Goal: Communication & Community: Ask a question

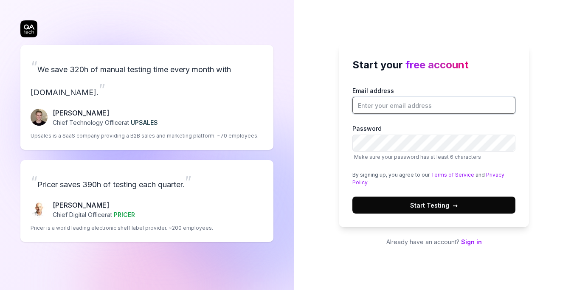
click at [433, 101] on input "Email address" at bounding box center [433, 105] width 163 height 17
click at [393, 103] on input "Email address" at bounding box center [433, 105] width 163 height 17
type input "[EMAIL_ADDRESS][DOMAIN_NAME]"
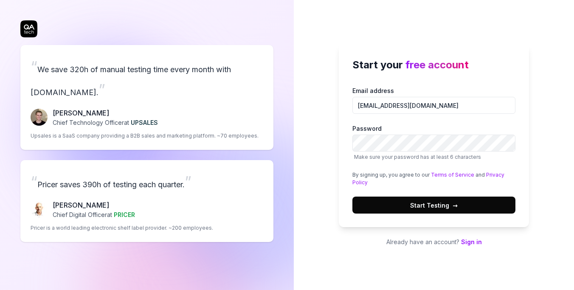
click at [443, 203] on span "Start Testing →" at bounding box center [434, 205] width 48 height 9
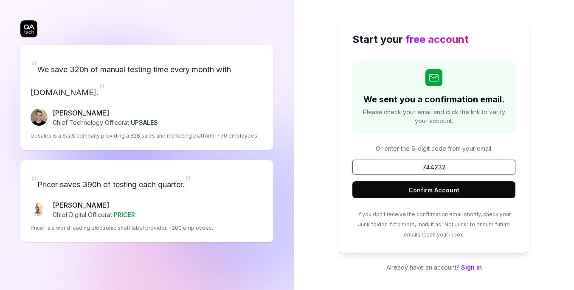
type input "744232"
click at [434, 190] on button "Confirm Account" at bounding box center [433, 189] width 163 height 17
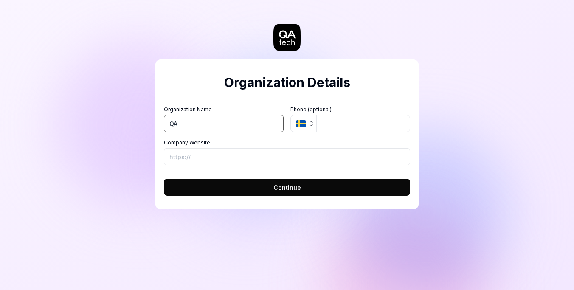
type input "QA"
click at [208, 157] on input "Company Website" at bounding box center [287, 156] width 246 height 17
click at [279, 187] on span "Continue" at bounding box center [287, 187] width 28 height 9
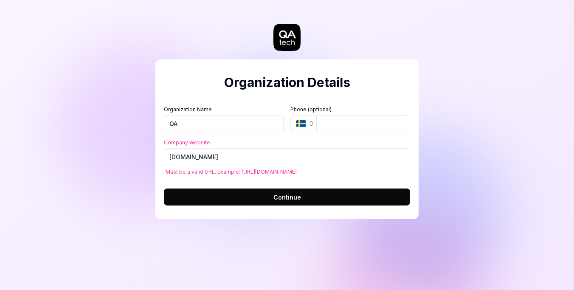
type input "https://website.com"
click at [241, 224] on div "Organization Details Organization Name QA Organization Logo (Square minimum 256…" at bounding box center [286, 126] width 263 height 219
click at [251, 197] on button "Continue" at bounding box center [287, 196] width 246 height 17
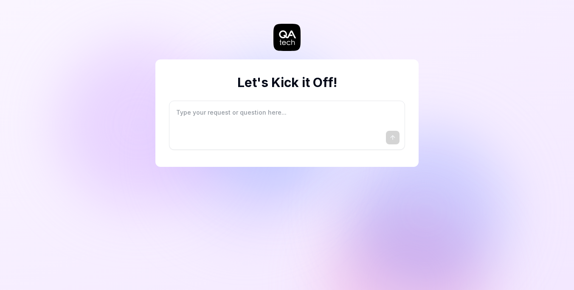
type textarea "*"
type textarea "I"
type textarea "*"
type textarea "I"
type textarea "*"
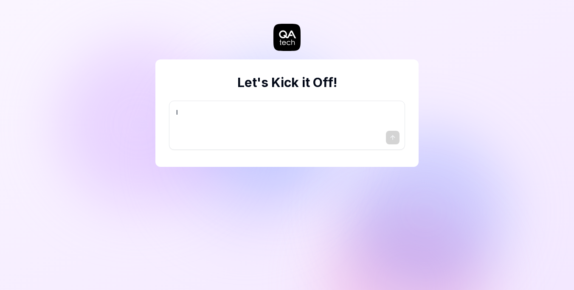
type textarea "I w"
type textarea "*"
type textarea "I wa"
type textarea "*"
type textarea "I wan"
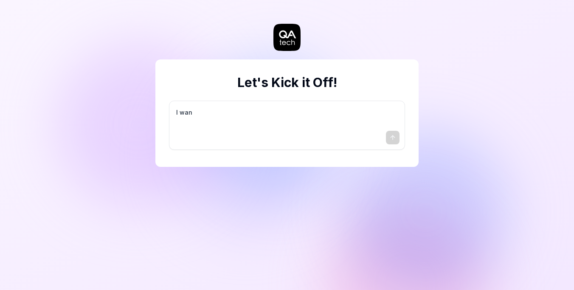
type textarea "*"
type textarea "I want"
type textarea "*"
type textarea "I want"
type textarea "*"
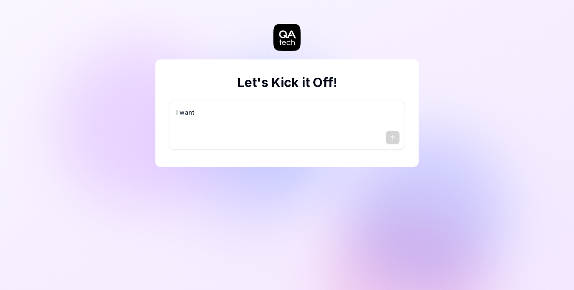
type textarea "I want a"
type textarea "*"
type textarea "I want a"
type textarea "*"
type textarea "I want a g"
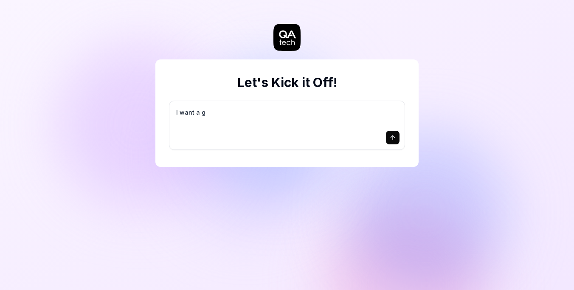
type textarea "*"
type textarea "I want a go"
type textarea "*"
type textarea "I want a goo"
type textarea "*"
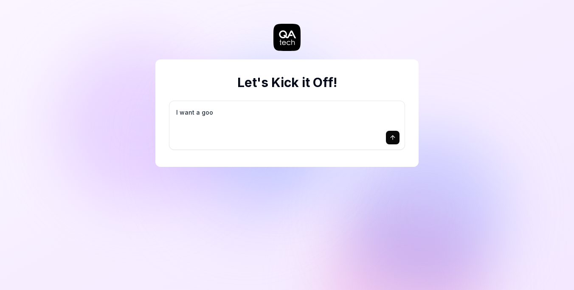
type textarea "I want a good"
type textarea "*"
type textarea "I want a good"
type textarea "*"
type textarea "I want a good t"
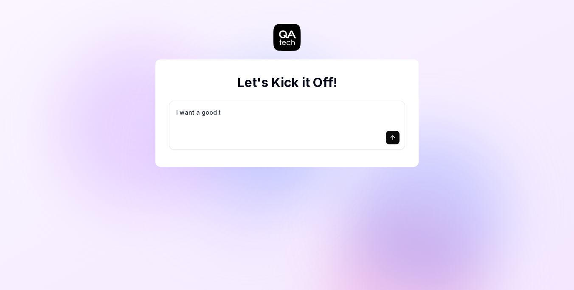
type textarea "*"
type textarea "I want a good te"
type textarea "*"
type textarea "I want a good tes"
type textarea "*"
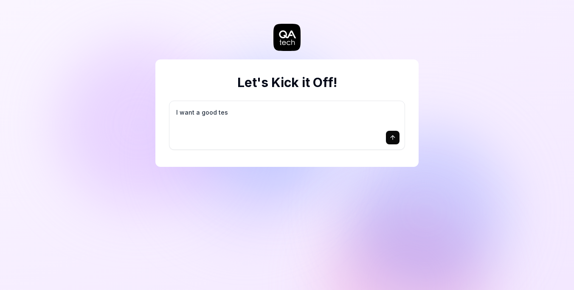
type textarea "I want a good test"
type textarea "*"
type textarea "I want a good test"
type textarea "*"
type textarea "I want a good test s"
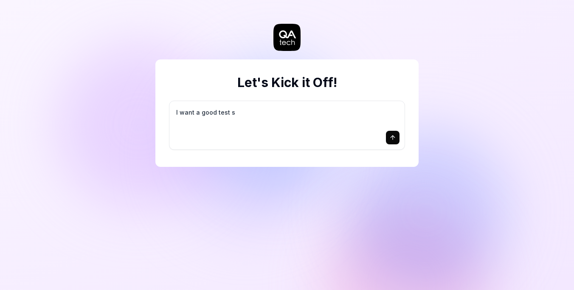
type textarea "*"
type textarea "I want a good test se"
type textarea "*"
type textarea "I want a good test set"
type textarea "*"
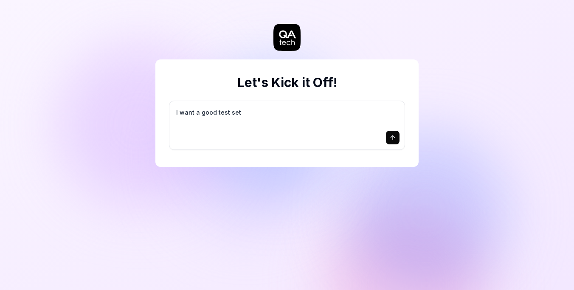
type textarea "I want a good test setu"
type textarea "*"
type textarea "I want a good test setup"
type textarea "*"
type textarea "I want a good test setup"
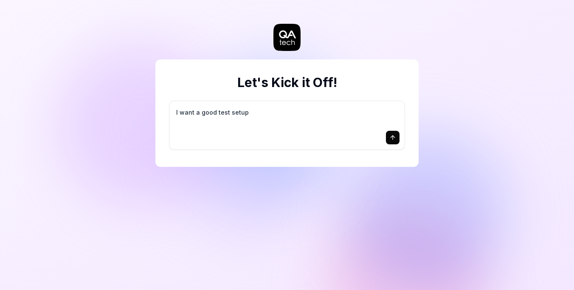
type textarea "*"
type textarea "I want a good test setup f"
type textarea "*"
type textarea "I want a good test setup fo"
type textarea "*"
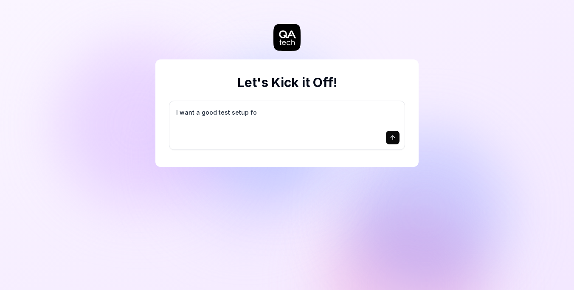
type textarea "I want a good test setup for"
type textarea "*"
type textarea "I want a good test setup for"
type textarea "*"
type textarea "I want a good test setup for m"
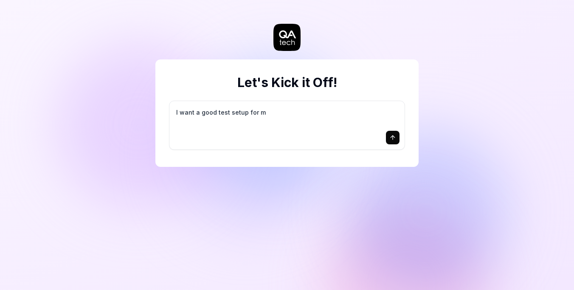
type textarea "*"
type textarea "I want a good test setup for my"
type textarea "*"
type textarea "I want a good test setup for my"
type textarea "*"
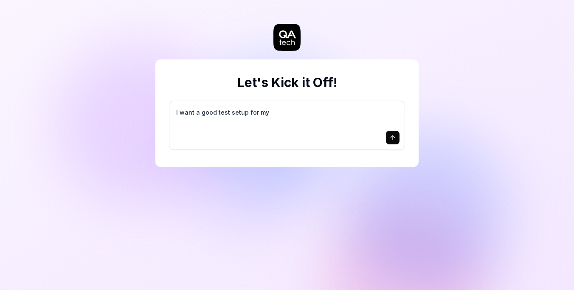
type textarea "I want a good test setup for my s"
type textarea "*"
type textarea "I want a good test setup for my si"
type textarea "*"
type textarea "I want a good test setup for my sit"
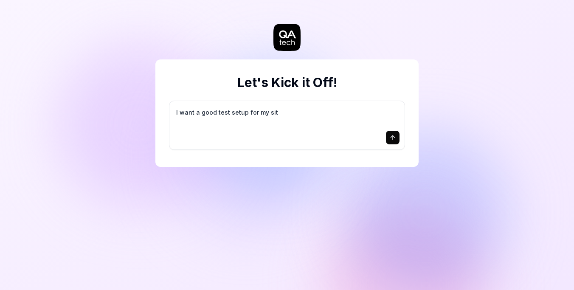
type textarea "*"
type textarea "I want a good test setup for my site"
type textarea "*"
type textarea "I want a good test setup for my site"
type textarea "*"
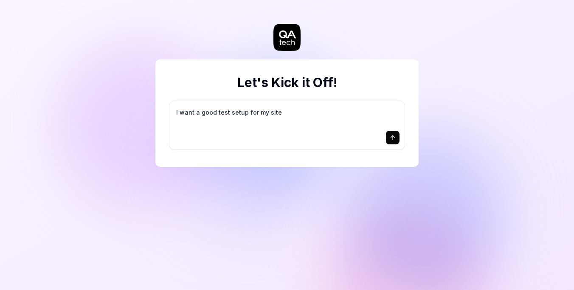
type textarea "I want a good test setup for my site -"
type textarea "*"
type textarea "I want a good test setup for my site -"
type textarea "*"
type textarea "I want a good test setup for my site - h"
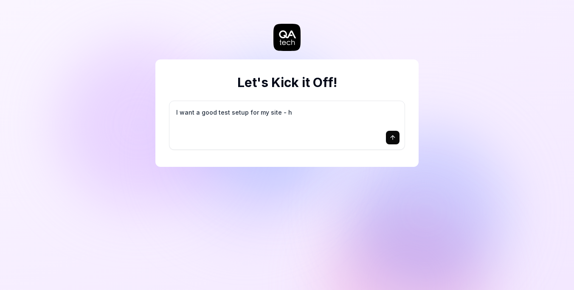
type textarea "*"
type textarea "I want a good test setup for my site - he"
type textarea "*"
type textarea "I want a good test setup for my site - hel"
type textarea "*"
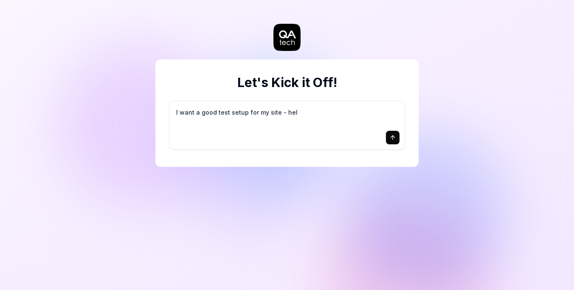
type textarea "I want a good test setup for my site - help"
type textarea "*"
type textarea "I want a good test setup for my site - help"
type textarea "*"
type textarea "I want a good test setup for my site - help m"
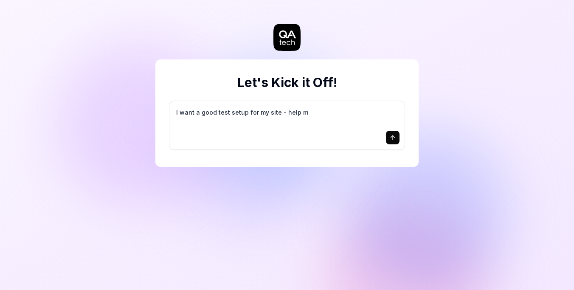
type textarea "*"
type textarea "I want a good test setup for my site - help me"
type textarea "*"
type textarea "I want a good test setup for my site - help me"
type textarea "*"
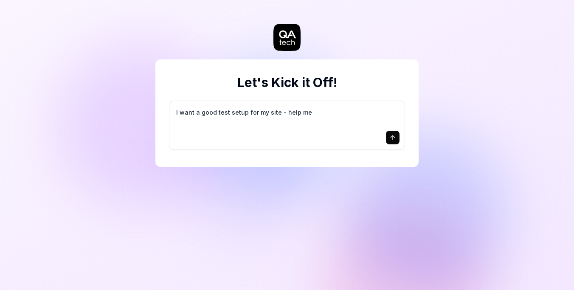
type textarea "I want a good test setup for my site - help me c"
type textarea "*"
type textarea "I want a good test setup for my site - help me cr"
type textarea "*"
type textarea "I want a good test setup for my site - help me cre"
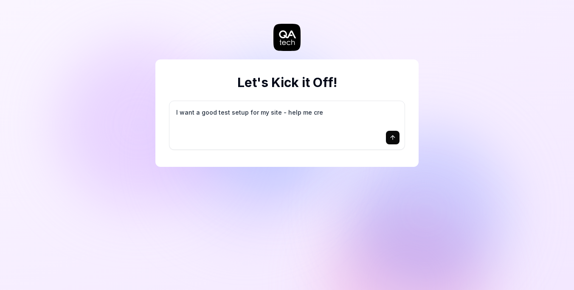
type textarea "*"
type textarea "I want a good test setup for my site - help me crea"
type textarea "*"
type textarea "I want a good test setup for my site - help me creat"
type textarea "*"
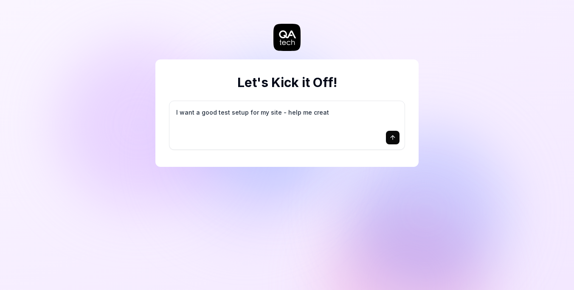
type textarea "I want a good test setup for my site - help me create"
type textarea "*"
type textarea "I want a good test setup for my site - help me create"
type textarea "*"
type textarea "I want a good test setup for my site - help me create t"
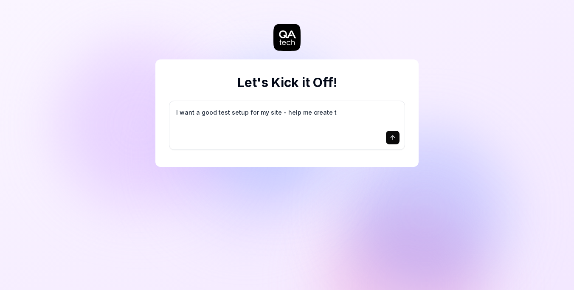
type textarea "*"
type textarea "I want a good test setup for my site - help me create th"
type textarea "*"
type textarea "I want a good test setup for my site - help me create the"
type textarea "*"
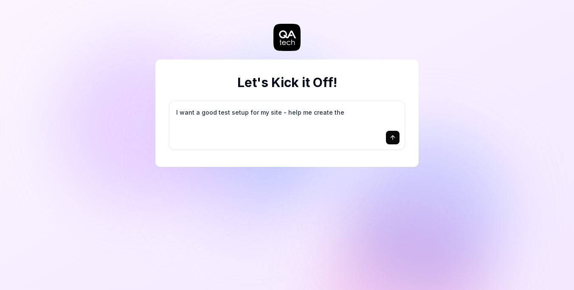
type textarea "I want a good test setup for my site - help me create the"
type textarea "*"
type textarea "I want a good test setup for my site - help me create the f"
type textarea "*"
type textarea "I want a good test setup for my site - help me create the fi"
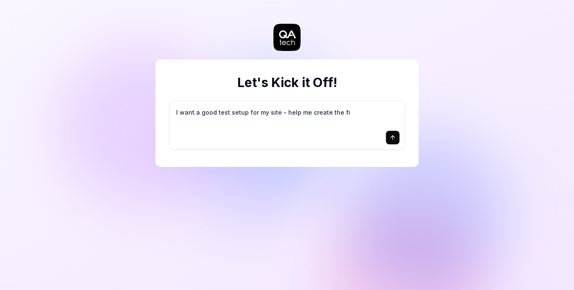
type textarea "*"
type textarea "I want a good test setup for my site - help me create the fir"
type textarea "*"
type textarea "I want a good test setup for my site - help me create the firs"
type textarea "*"
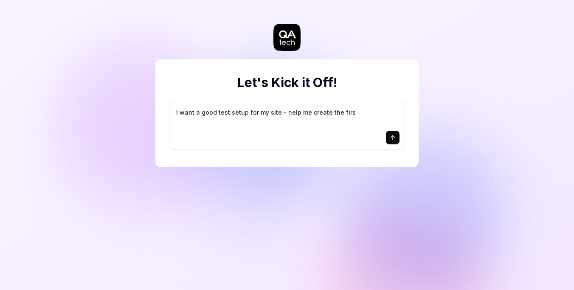
type textarea "I want a good test setup for my site - help me create the first"
type textarea "*"
type textarea "I want a good test setup for my site - help me create the first"
type textarea "*"
type textarea "I want a good test setup for my site - help me create the first 3"
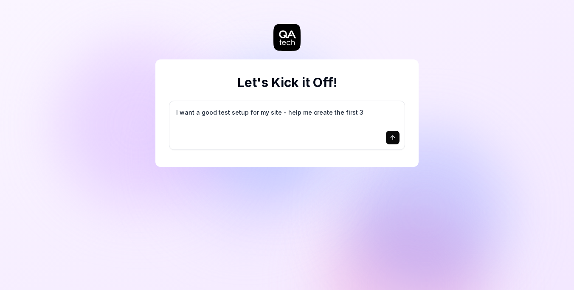
type textarea "*"
type textarea "I want a good test setup for my site - help me create the first 3-"
type textarea "*"
type textarea "I want a good test setup for my site - help me create the first 3-5"
type textarea "*"
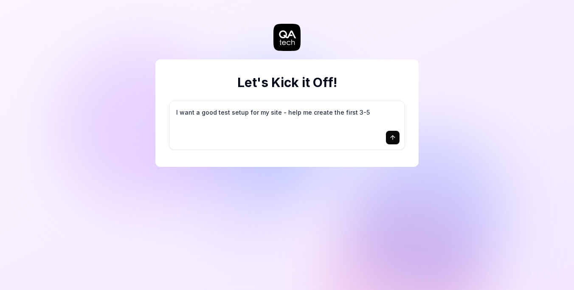
type textarea "I want a good test setup for my site - help me create the first 3-5"
type textarea "*"
type textarea "I want a good test setup for my site - help me create the first 3-5 t"
type textarea "*"
type textarea "I want a good test setup for my site - help me create the first 3-5 te"
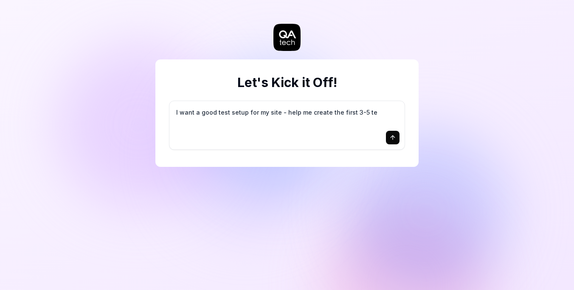
type textarea "*"
type textarea "I want a good test setup for my site - help me create the first 3-5 tes"
type textarea "*"
type textarea "I want a good test setup for my site - help me create the first 3-5 test"
type textarea "*"
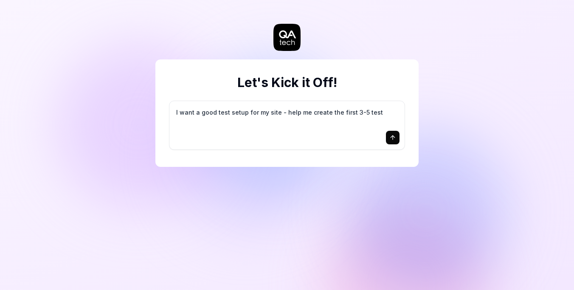
type textarea "I want a good test setup for my site - help me create the first 3-5 test"
type textarea "*"
type textarea "I want a good test setup for my site - help me create the first 3-5 test c"
type textarea "*"
type textarea "I want a good test setup for my site - help me create the first 3-5 test ca"
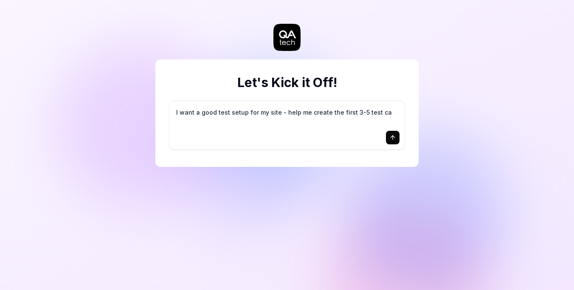
type textarea "*"
type textarea "I want a good test setup for my site - help me create the first 3-5 test cas"
type textarea "*"
type textarea "I want a good test setup for my site - help me create the first 3-5 test case"
type textarea "*"
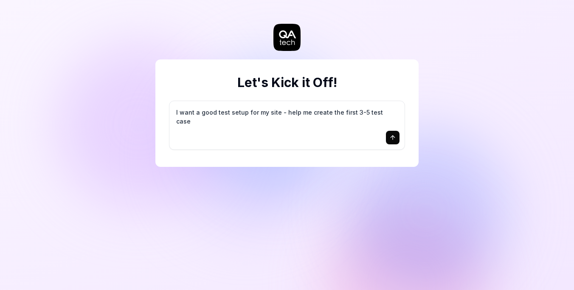
type textarea "I want a good test setup for my site - help me create the first 3-5 test cases"
click at [259, 136] on div at bounding box center [286, 138] width 225 height 14
click at [279, 132] on div at bounding box center [286, 138] width 225 height 14
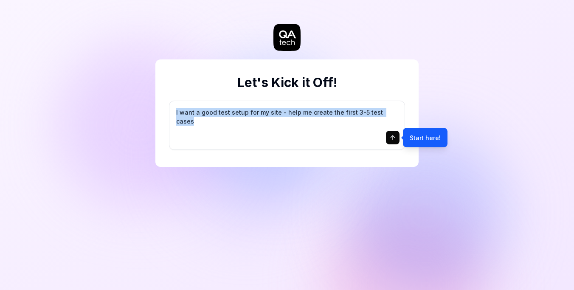
click at [279, 132] on div at bounding box center [286, 138] width 225 height 14
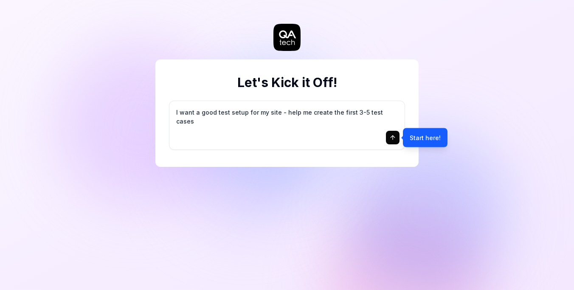
click at [279, 132] on div at bounding box center [286, 138] width 225 height 14
click at [388, 140] on button "submit" at bounding box center [393, 138] width 14 height 14
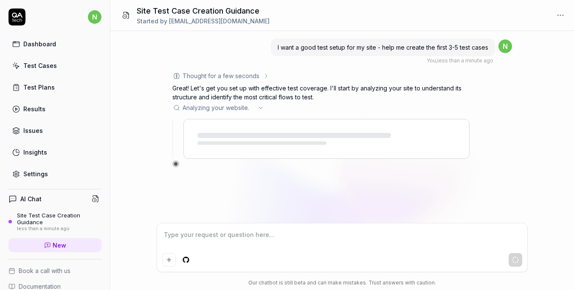
click at [530, 123] on div "I want a good test setup for my site - help me create the first 3-5 test cases …" at bounding box center [341, 127] width 463 height 192
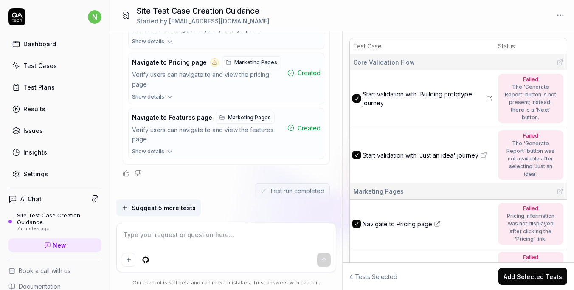
scroll to position [697, 0]
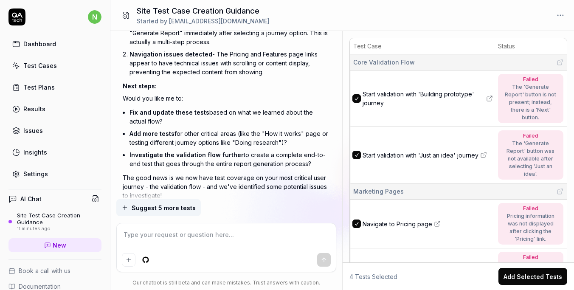
type textarea "*"
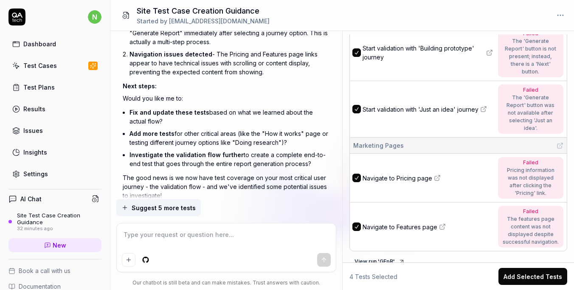
scroll to position [38, 0]
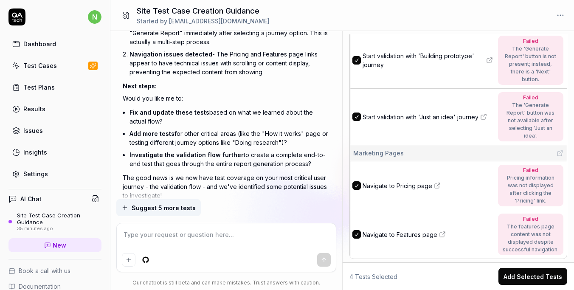
type textarea "*"
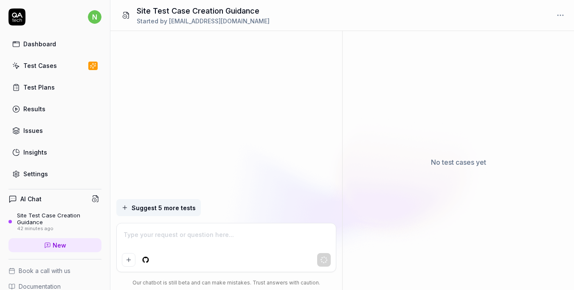
scroll to position [444, 0]
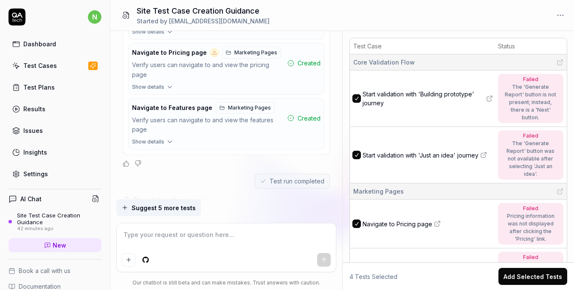
type textarea "*"
